Goal: Check status

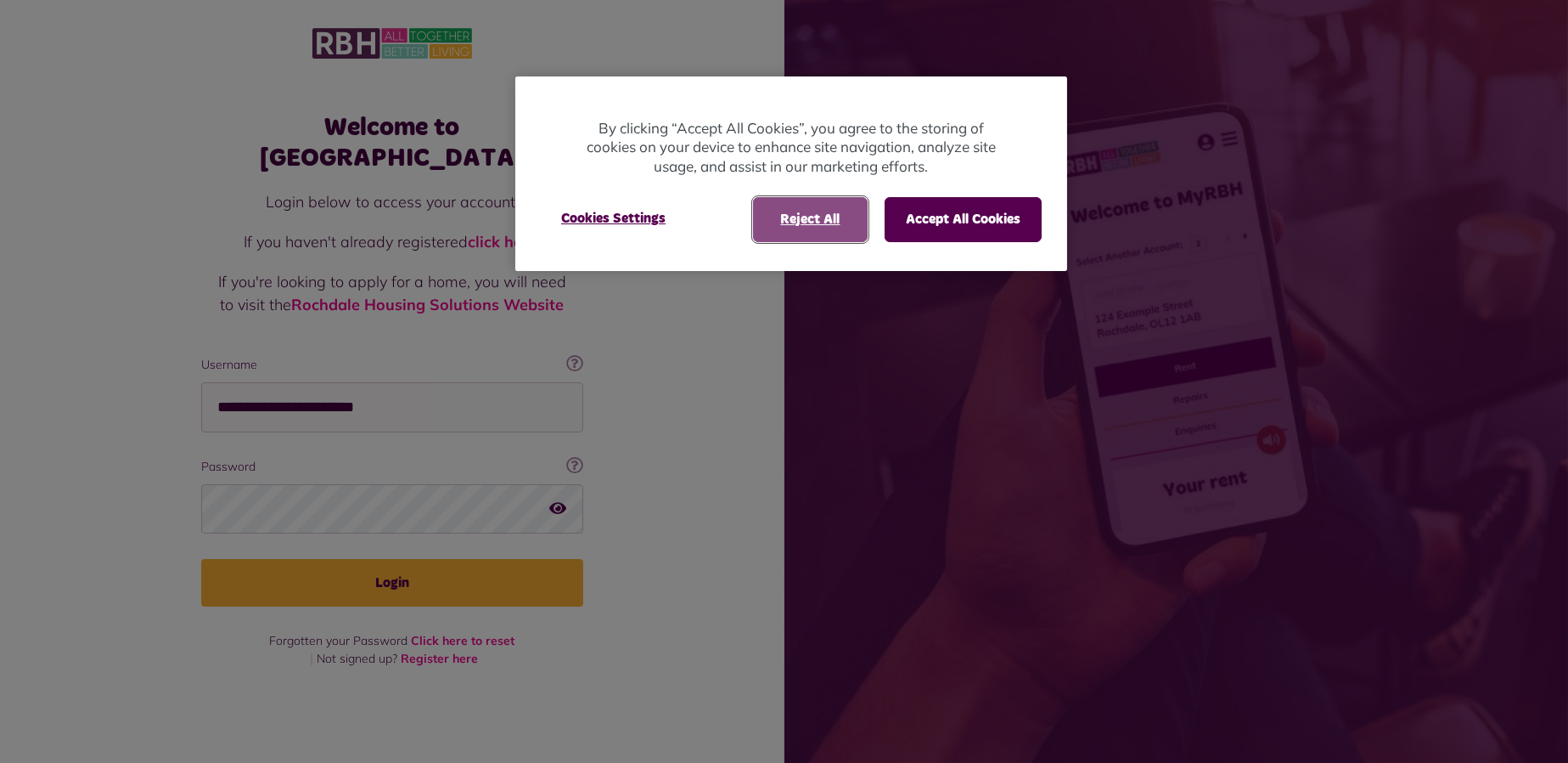
click at [798, 210] on button "Reject All" at bounding box center [810, 219] width 115 height 44
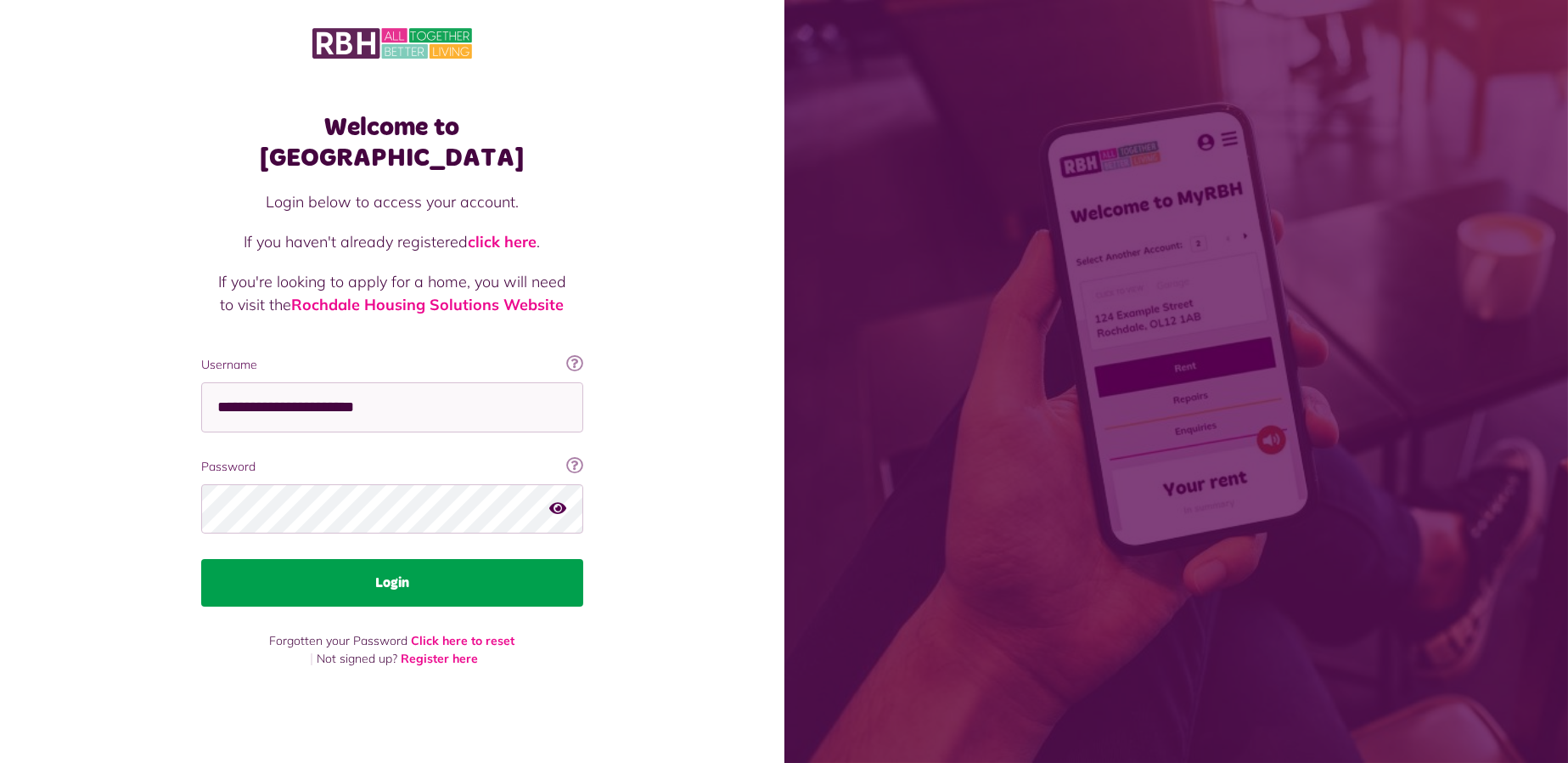
click at [425, 567] on button "Login" at bounding box center [392, 583] width 382 height 48
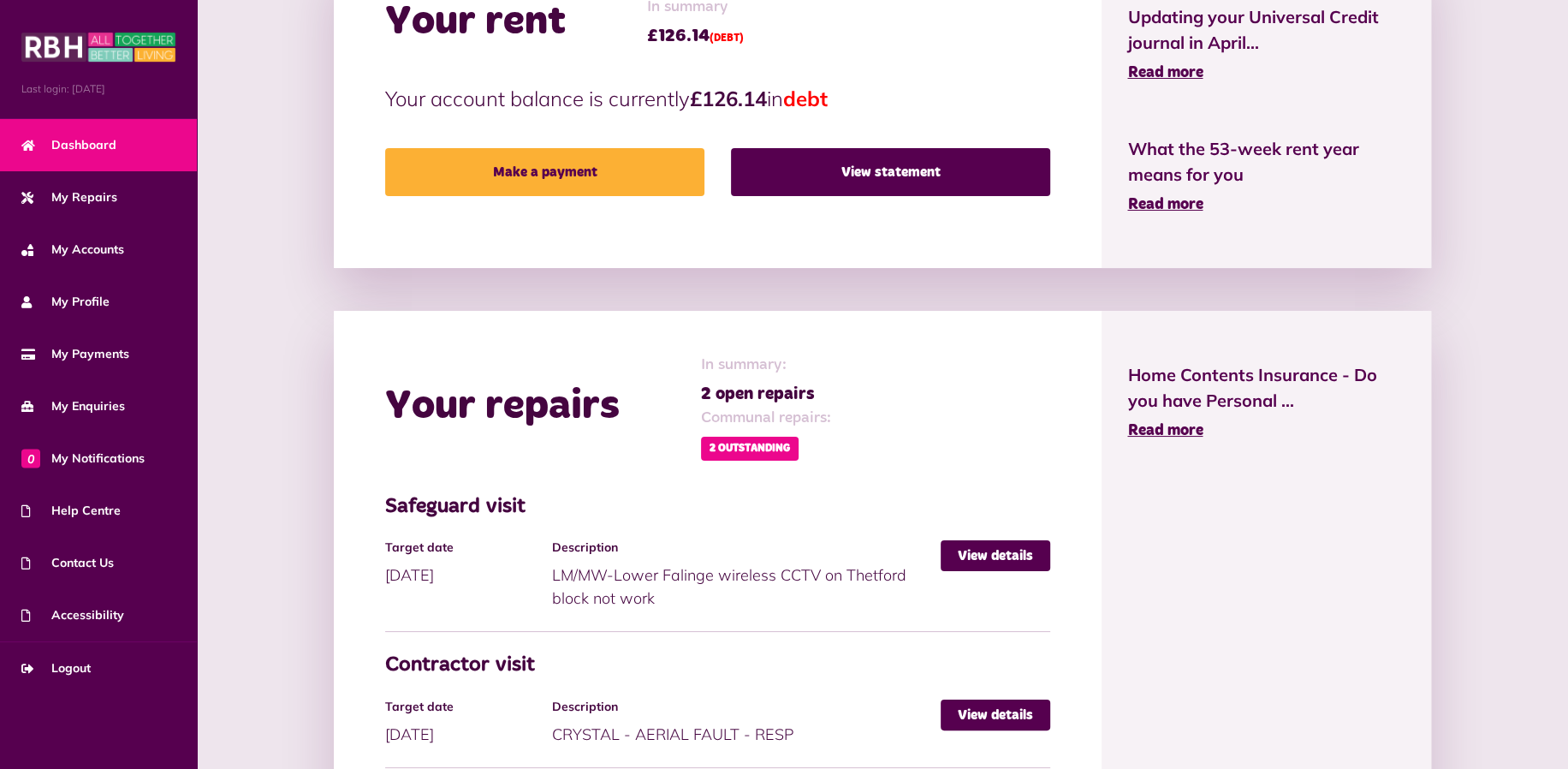
scroll to position [856, 0]
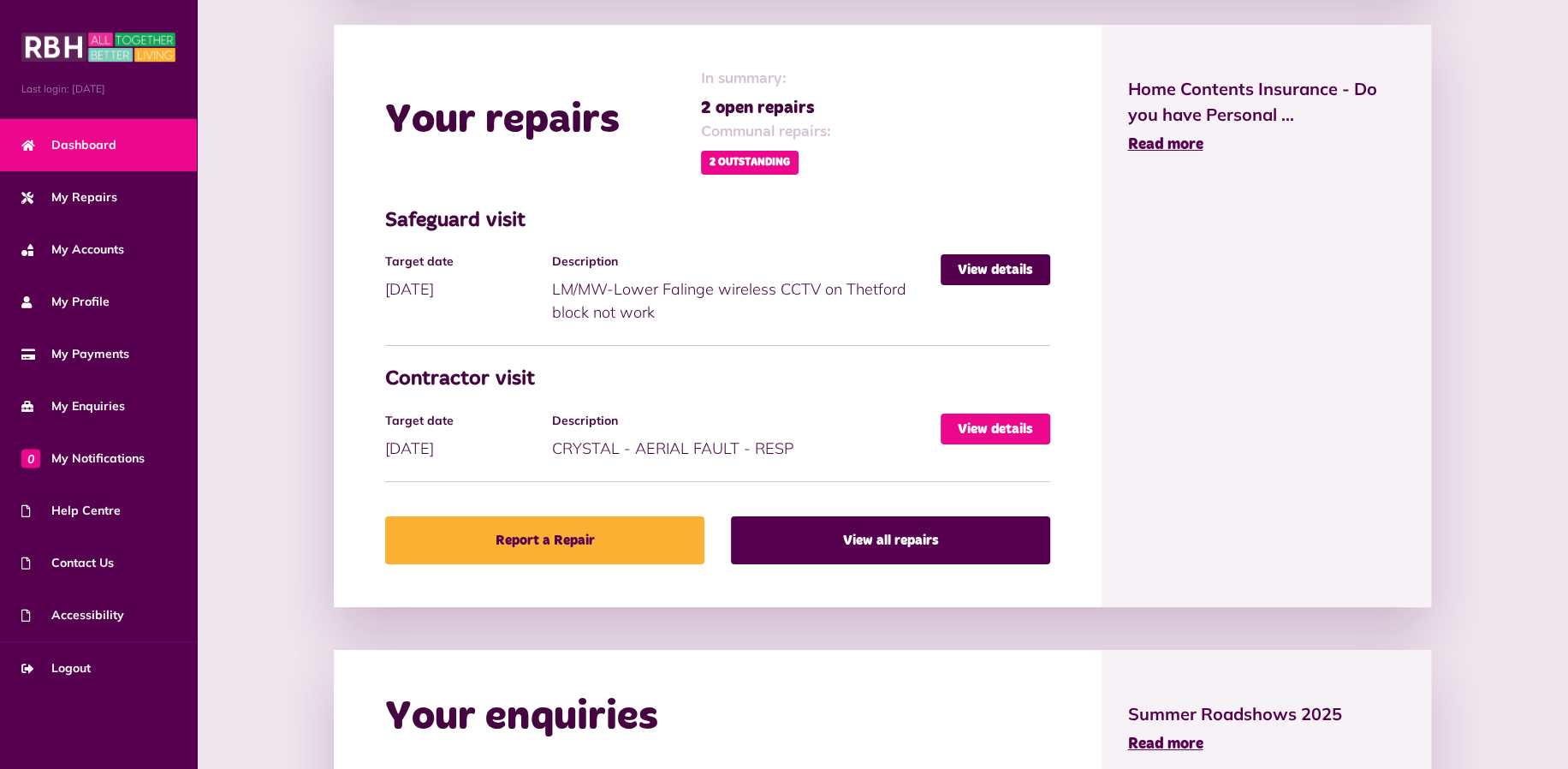
click at [988, 426] on link "View details" at bounding box center [995, 429] width 109 height 30
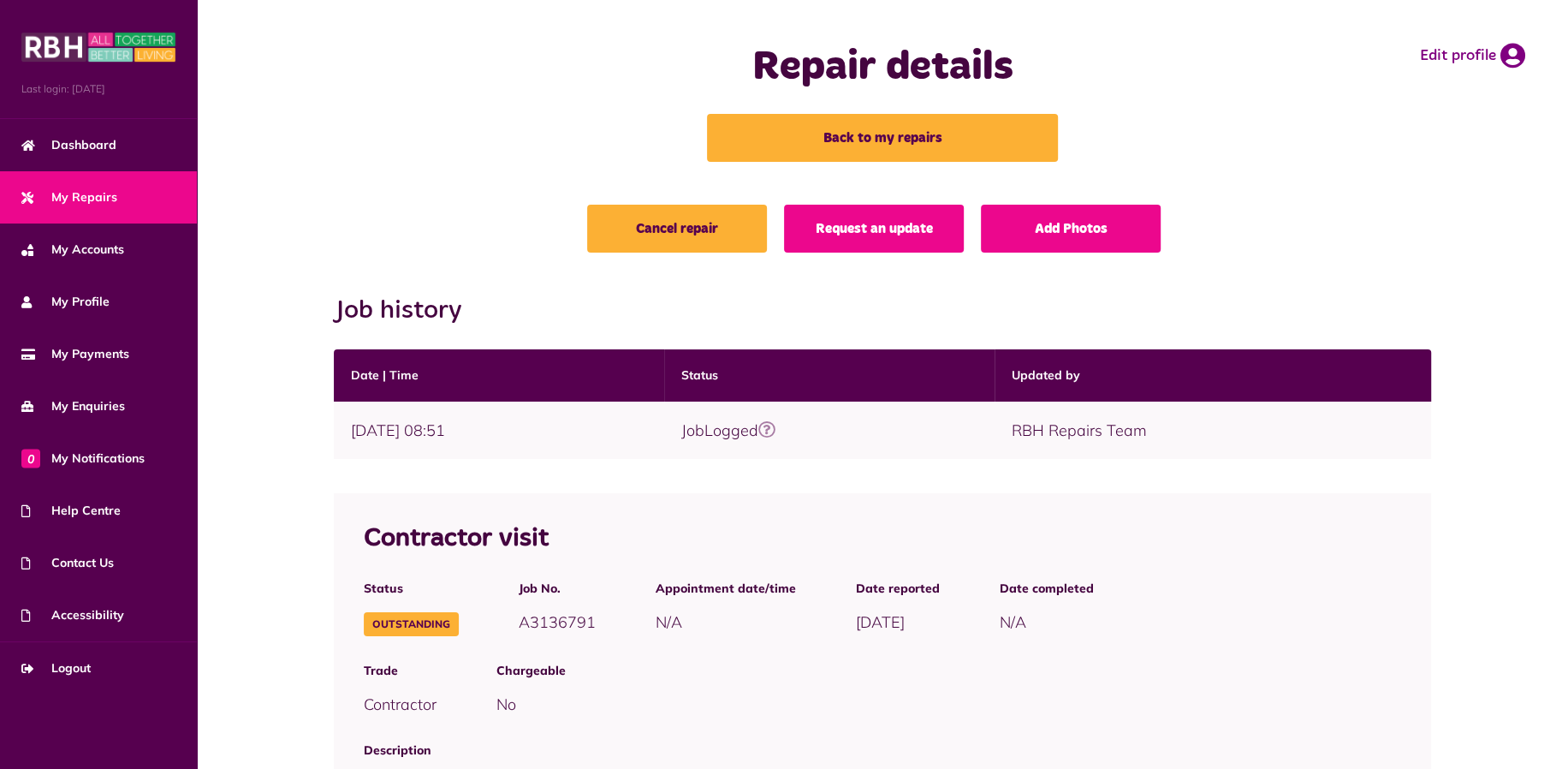
scroll to position [285, 0]
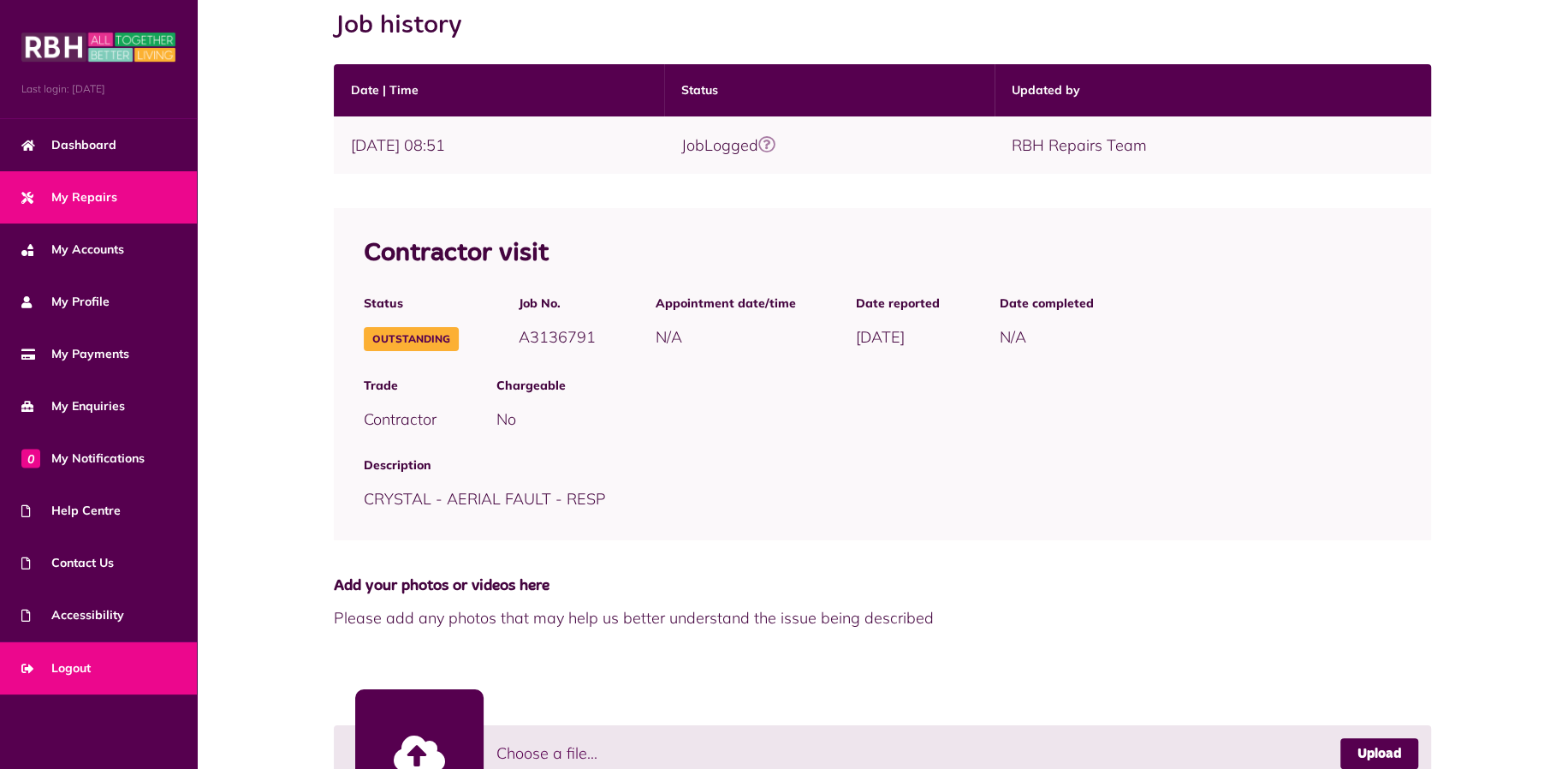
click at [82, 665] on span "Logout" at bounding box center [55, 668] width 69 height 18
